Goal: Information Seeking & Learning: Learn about a topic

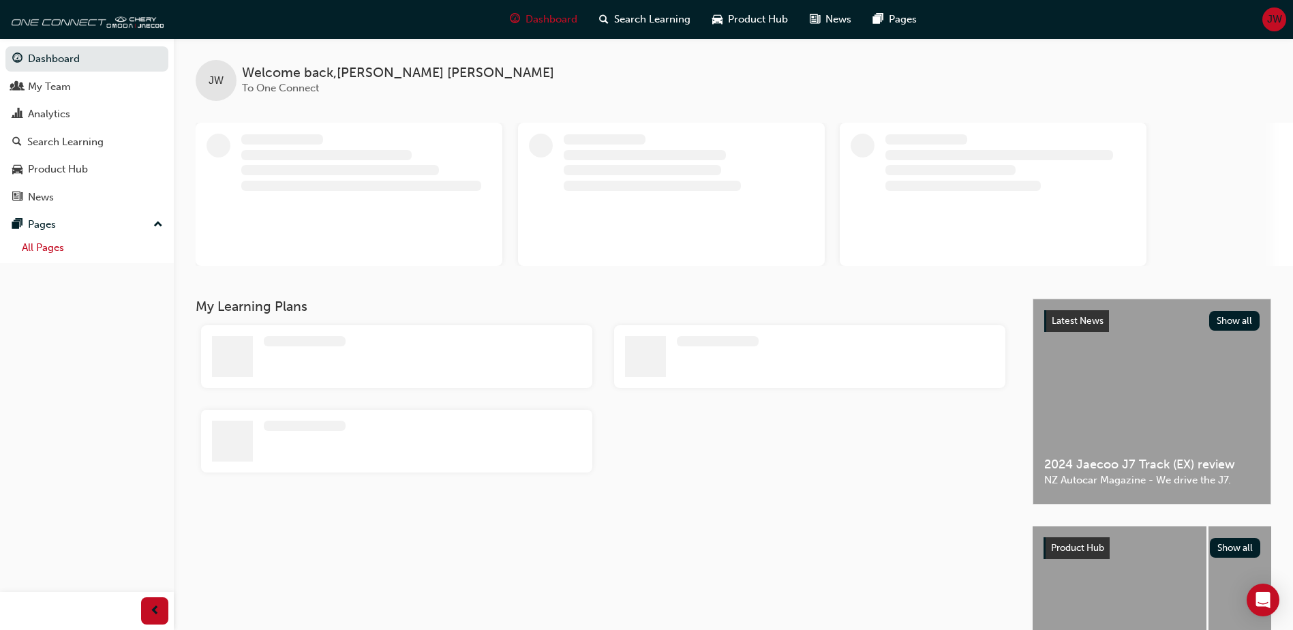
click at [48, 246] on link "All Pages" at bounding box center [92, 247] width 152 height 21
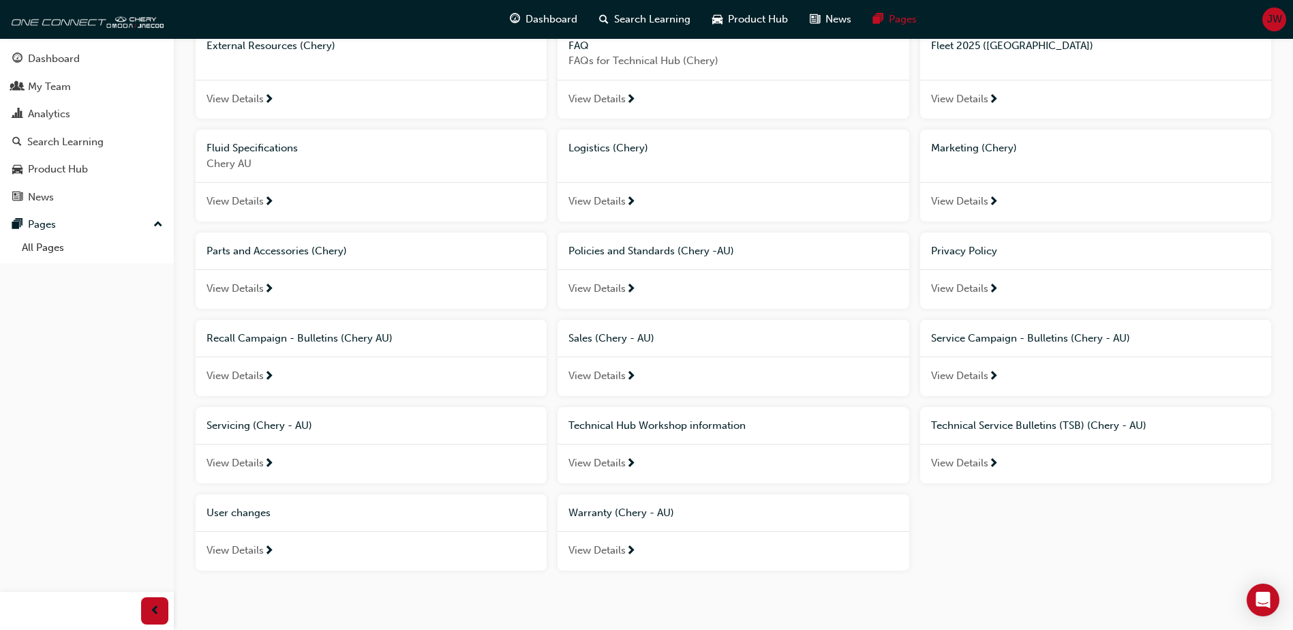
scroll to position [241, 0]
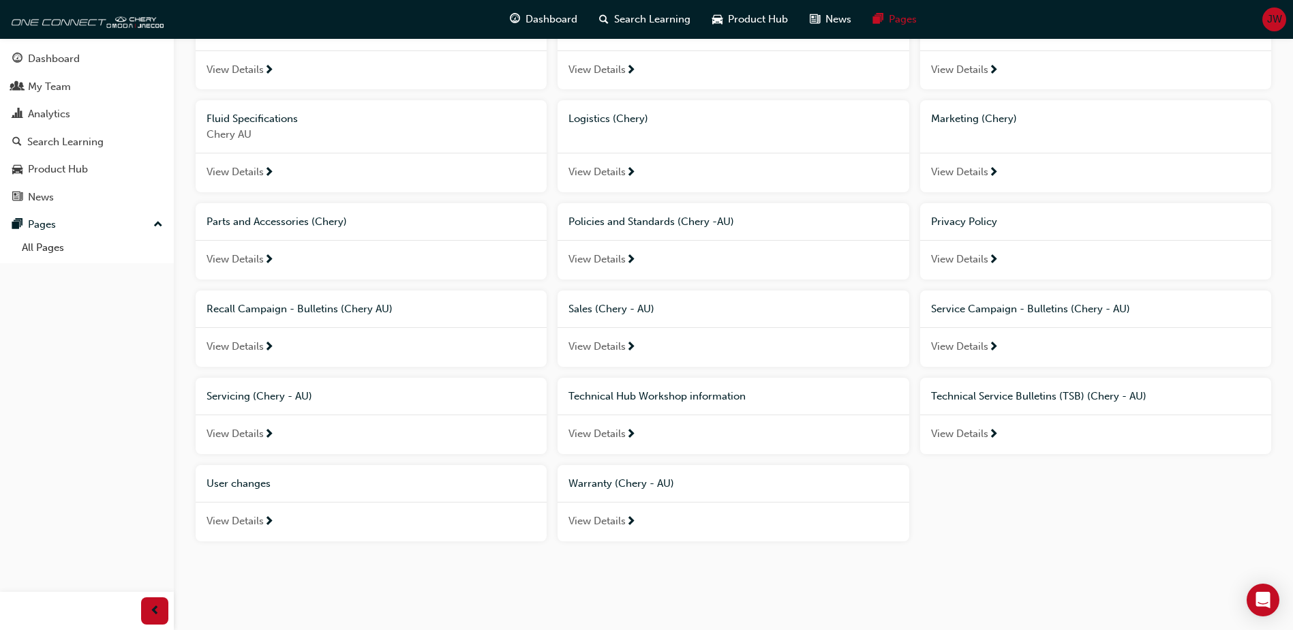
click at [978, 436] on span "View Details" at bounding box center [959, 434] width 57 height 16
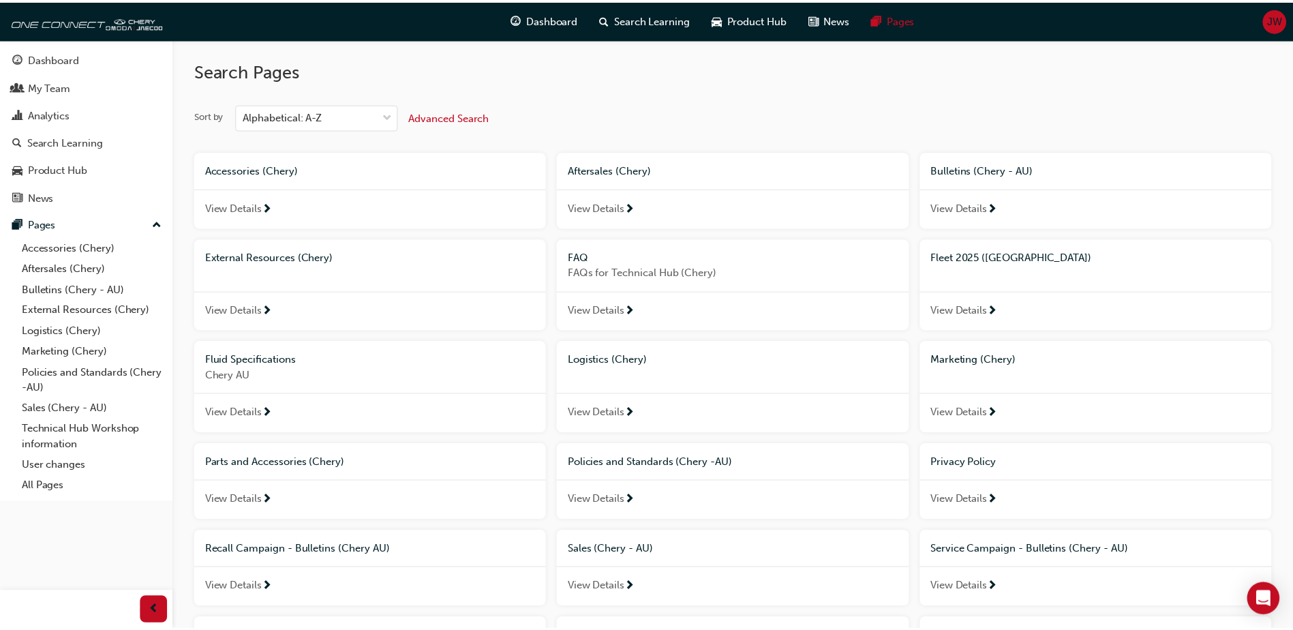
scroll to position [241, 0]
